Goal: Use online tool/utility: Utilize a website feature to perform a specific function

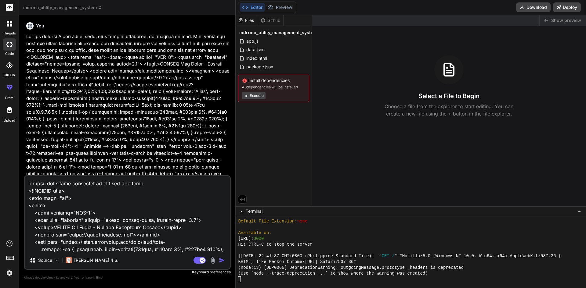
scroll to position [5, 0]
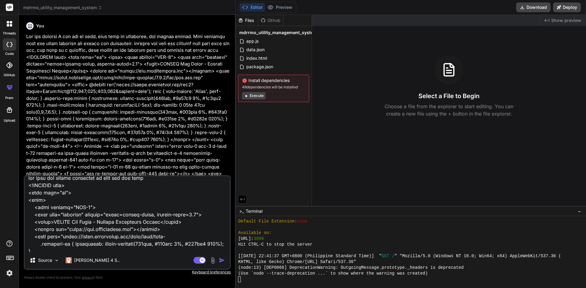
drag, startPoint x: 213, startPoint y: 248, endPoint x: 66, endPoint y: 201, distance: 153.7
click at [66, 201] on textarea at bounding box center [127, 214] width 205 height 76
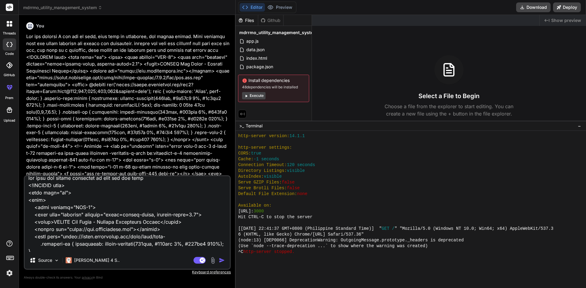
scroll to position [122, 0]
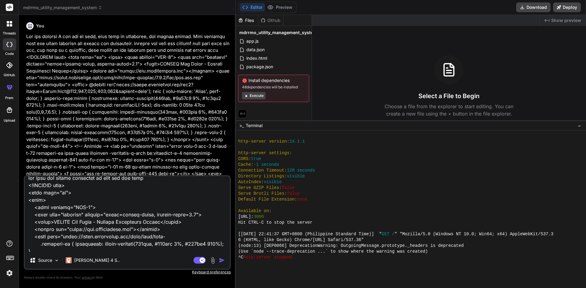
drag, startPoint x: 310, startPoint y: 207, endPoint x: 318, endPoint y: 120, distance: 86.7
drag, startPoint x: 253, startPoint y: 252, endPoint x: 314, endPoint y: 252, distance: 61.6
type textarea "node --trace-deprecation"
click at [292, 269] on div at bounding box center [410, 210] width 350 height 158
click at [310, 260] on div at bounding box center [407, 263] width 338 height 6
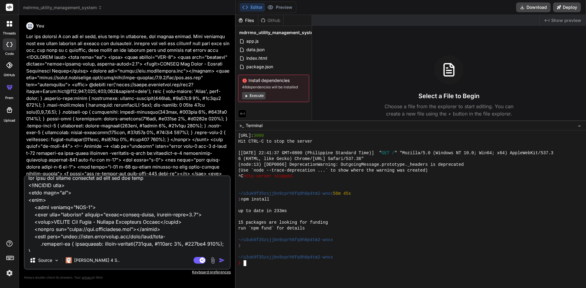
scroll to position [203, 0]
type textarea "node --trace-deprecation"
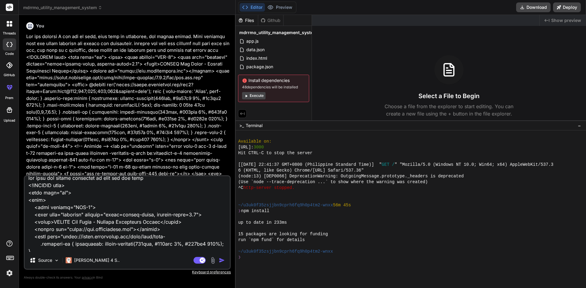
scroll to position [159, 0]
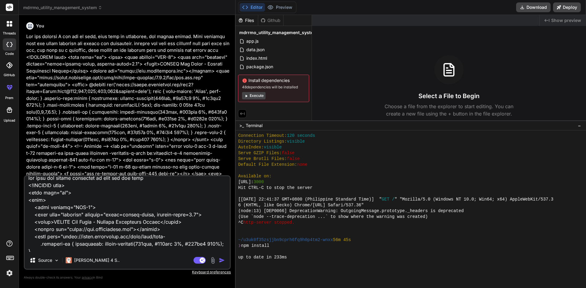
click at [418, 250] on div at bounding box center [407, 252] width 338 height 6
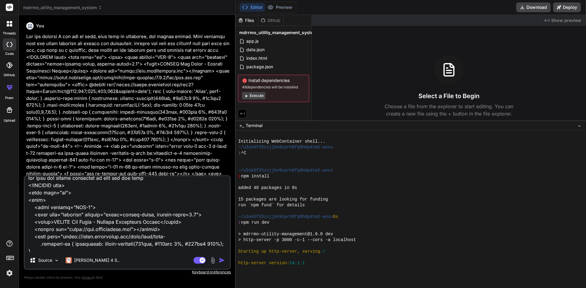
scroll to position [0, 0]
click at [252, 94] on button "Execute" at bounding box center [253, 95] width 23 height 7
click at [245, 19] on div "Files" at bounding box center [246, 20] width 22 height 6
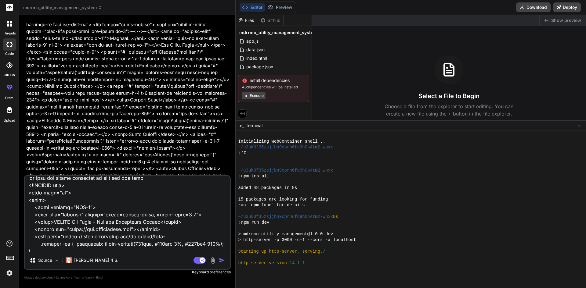
scroll to position [183, 0]
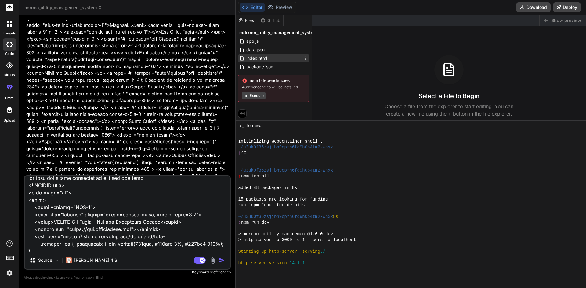
click at [265, 58] on span "index.html" at bounding box center [257, 58] width 22 height 7
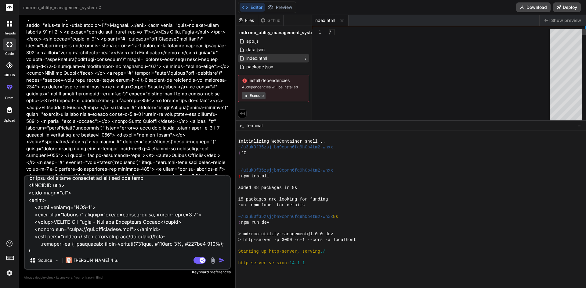
type textarea "x"
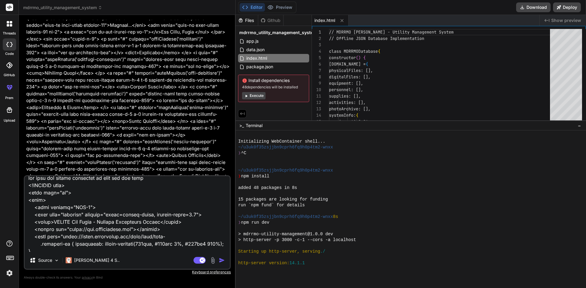
click at [216, 234] on textarea at bounding box center [127, 214] width 205 height 76
type textarea "c"
type textarea "x"
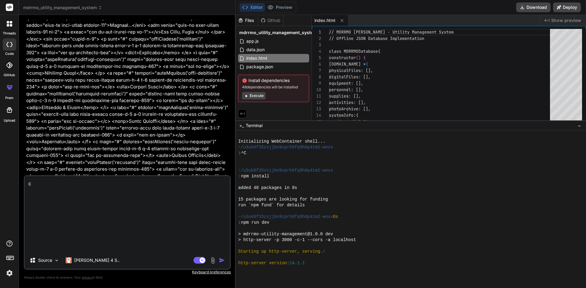
scroll to position [0, 0]
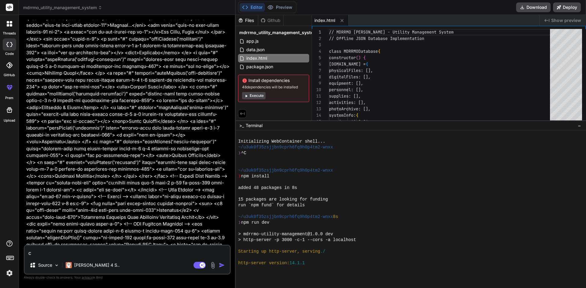
type textarea "co"
type textarea "x"
type textarea "con"
type textarea "x"
type textarea "cont"
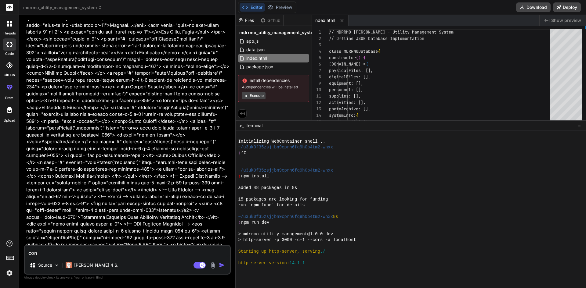
type textarea "x"
type textarea "conti"
type textarea "x"
type textarea "contin"
type textarea "x"
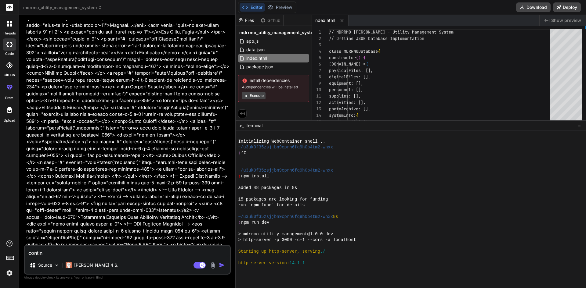
type textarea "continu"
type textarea "x"
type textarea "continue"
type textarea "x"
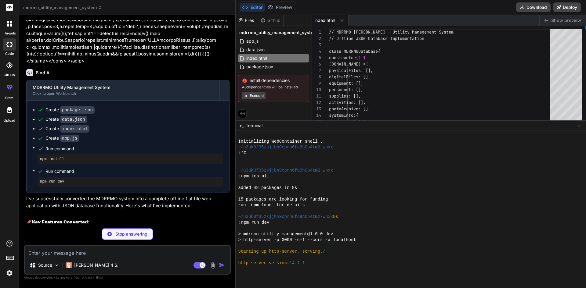
scroll to position [14008, 0]
click at [55, 267] on img at bounding box center [56, 265] width 5 height 5
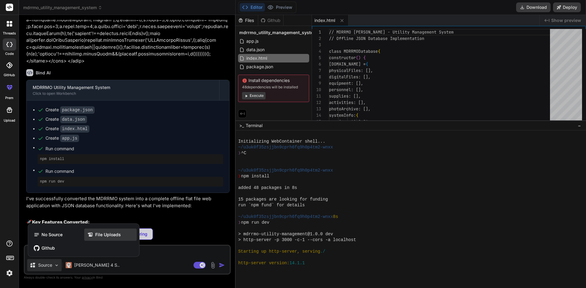
click at [100, 233] on span "File Uploads" at bounding box center [108, 235] width 26 height 6
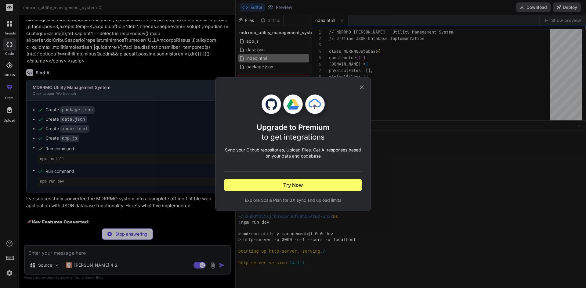
click at [170, 184] on div "Upgrade to Premium to get integrations Sync your Github repositories, Upload Fi…" at bounding box center [293, 144] width 586 height 288
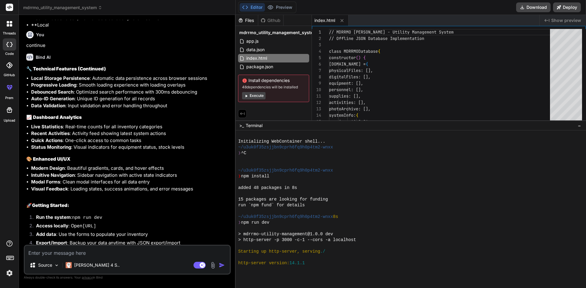
scroll to position [14509, 0]
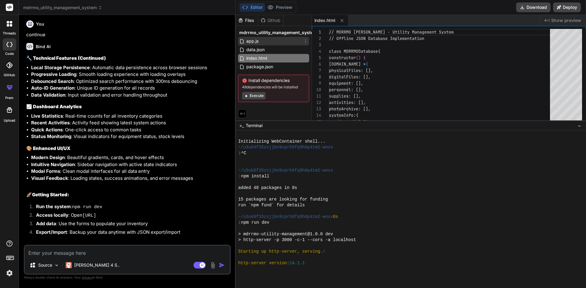
click at [264, 45] on div "app.js" at bounding box center [273, 41] width 71 height 9
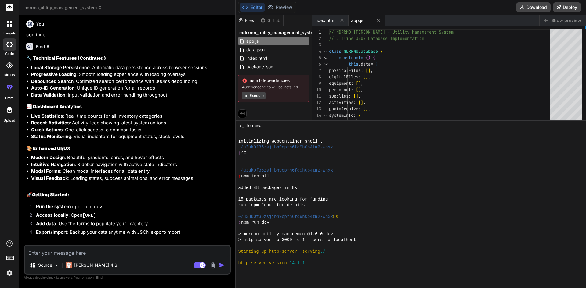
click at [263, 33] on span "mdrrmo_utility_management_system" at bounding box center [278, 33] width 78 height 6
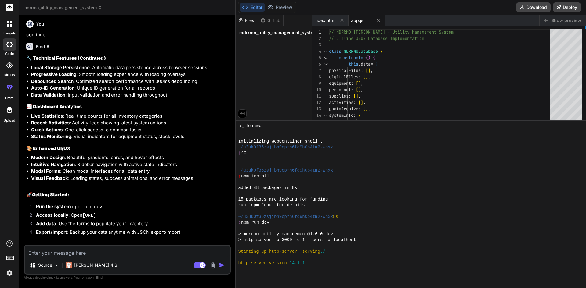
click at [263, 33] on span "mdrrmo_utility_management_system" at bounding box center [278, 33] width 78 height 6
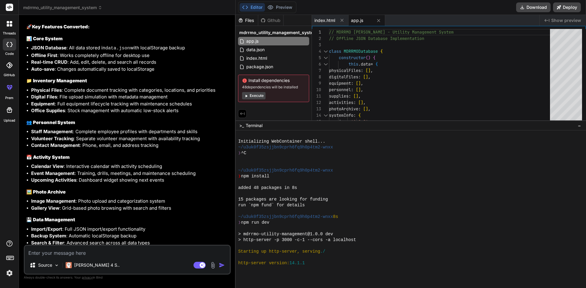
scroll to position [14234, 0]
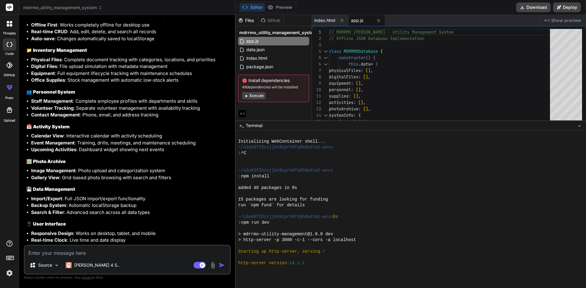
drag, startPoint x: 26, startPoint y: 55, endPoint x: 197, endPoint y: 113, distance: 180.8
copy div "🔧 Technical Features (Continued) Local Storage Persistence : Automatic data per…"
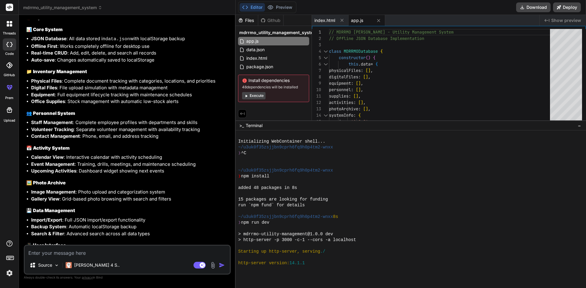
scroll to position [14204, 0]
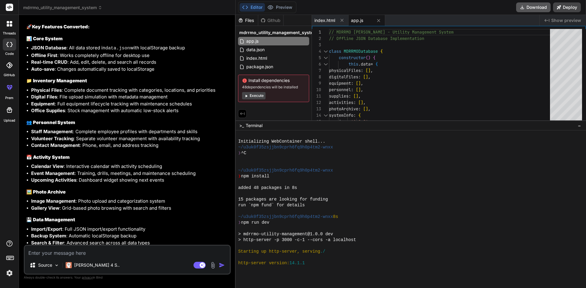
click at [536, 5] on button "Download" at bounding box center [533, 7] width 34 height 10
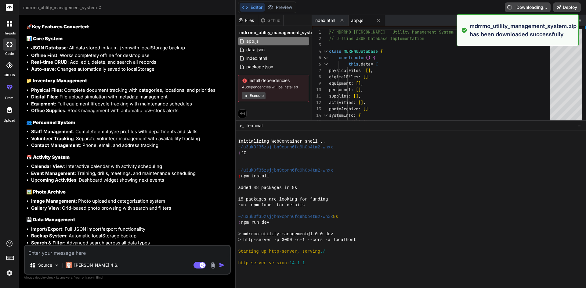
type textarea "x"
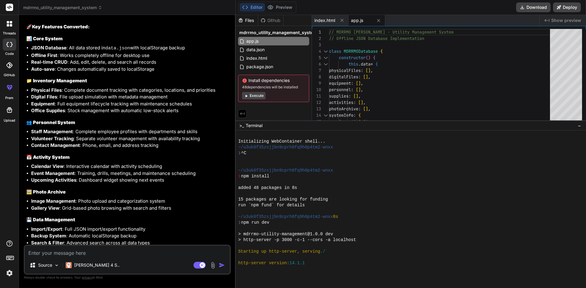
click at [119, 253] on textarea at bounding box center [127, 251] width 205 height 11
paste textarea "[[DATE]T15:43:19.272Z] "GET /" "Mozilla/5.0 (Windows NT 10.0; Win64; x64) Apple…"
type textarea "[[DATE]T15:43:19.272Z] "GET /" "Mozilla/5.0 (Windows NT 10.0; Win64; x64) Apple…"
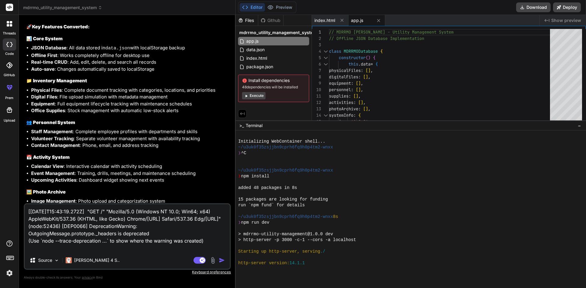
type textarea "x"
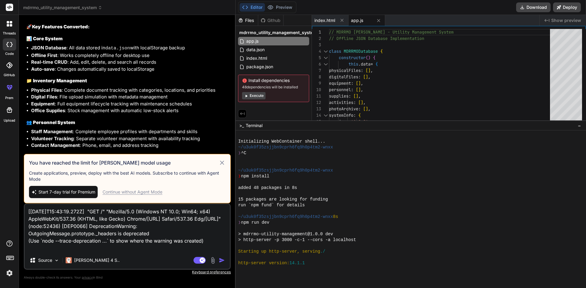
type textarea "[[DATE]T15:43:19.272Z] "GET /" "Mozilla/5.0 (Windows NT 10.0; Win64; x64) Apple…"
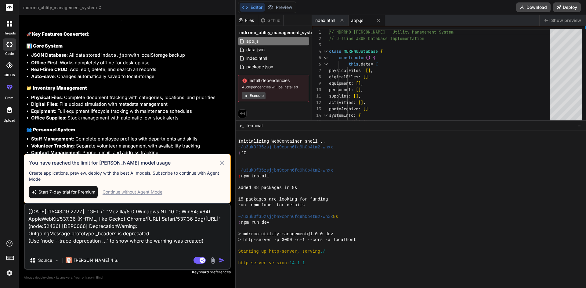
scroll to position [14173, 0]
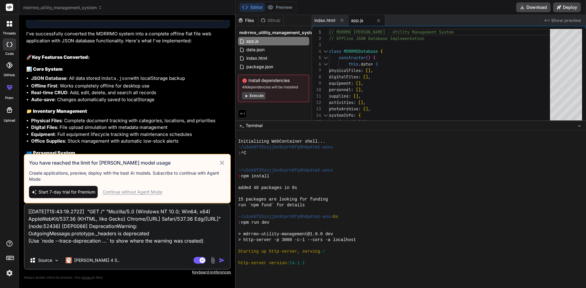
click at [256, 95] on button "Execute" at bounding box center [253, 95] width 23 height 7
type textarea "x"
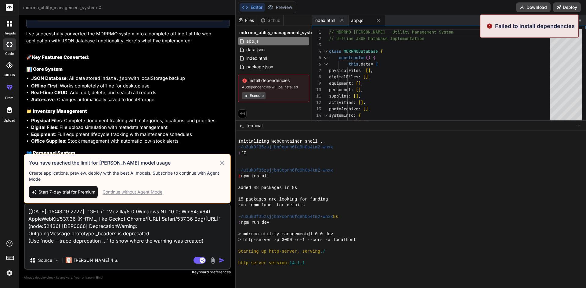
click at [259, 73] on div "mdrrmo_utility_management_system app.js data.json index.html package.json Insta…" at bounding box center [273, 65] width 76 height 79
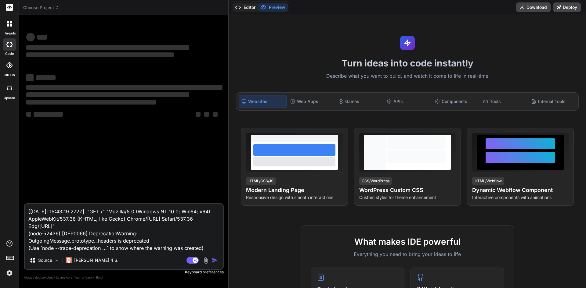
click at [242, 7] on button "Editor" at bounding box center [244, 7] width 25 height 9
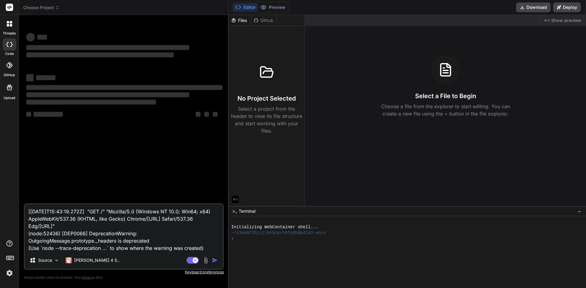
click at [242, 7] on button "Editor" at bounding box center [244, 7] width 25 height 9
click at [240, 21] on div "Files" at bounding box center [239, 20] width 22 height 6
click at [239, 6] on polyline at bounding box center [240, 7] width 2 height 3
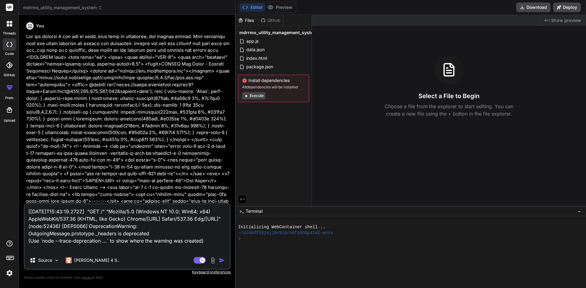
type textarea "x"
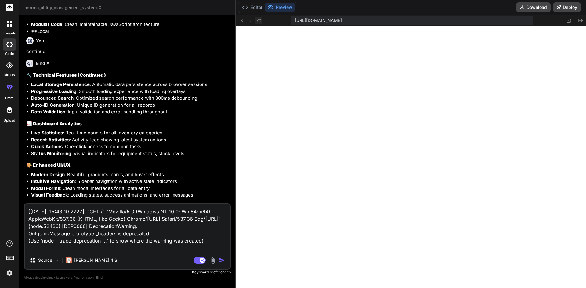
scroll to position [14504, 0]
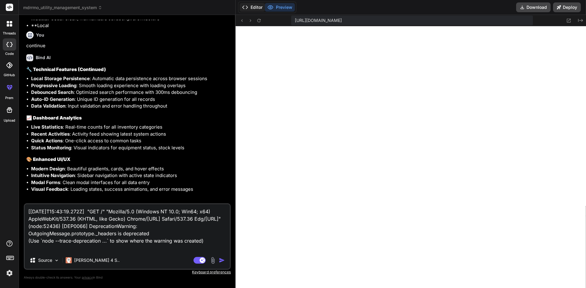
click at [254, 7] on button "Editor" at bounding box center [251, 7] width 25 height 9
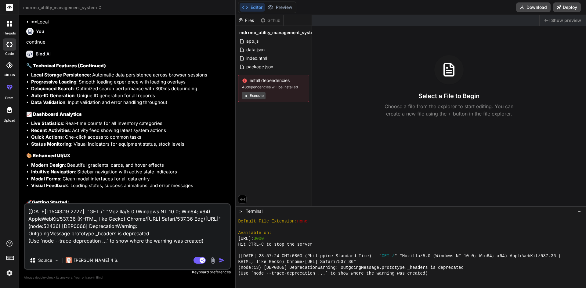
scroll to position [14459, 0]
